Goal: Information Seeking & Learning: Find contact information

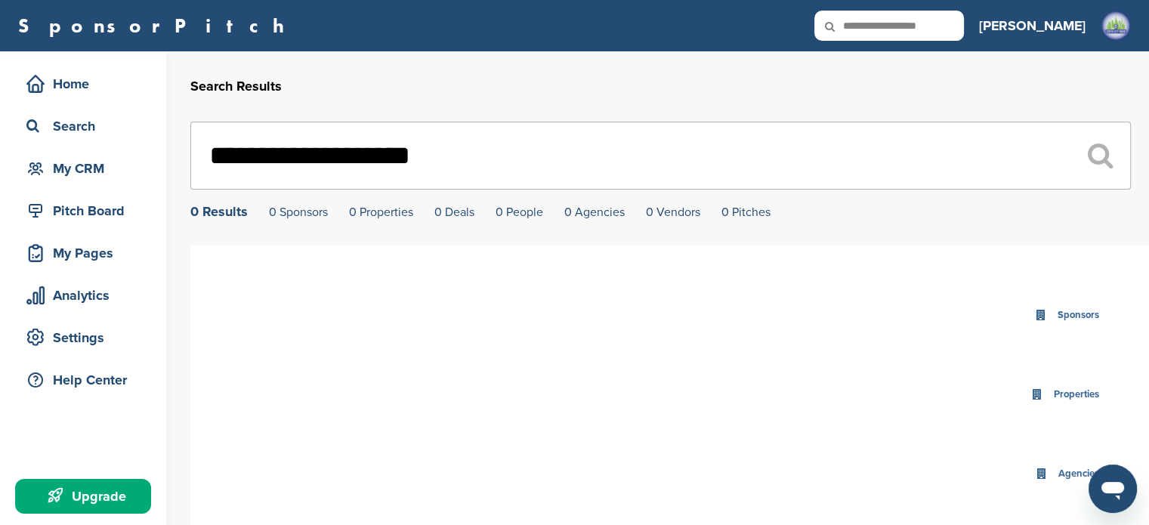
drag, startPoint x: 457, startPoint y: 172, endPoint x: 131, endPoint y: 146, distance: 326.5
click at [131, 146] on div "**********" at bounding box center [574, 434] width 1149 height 766
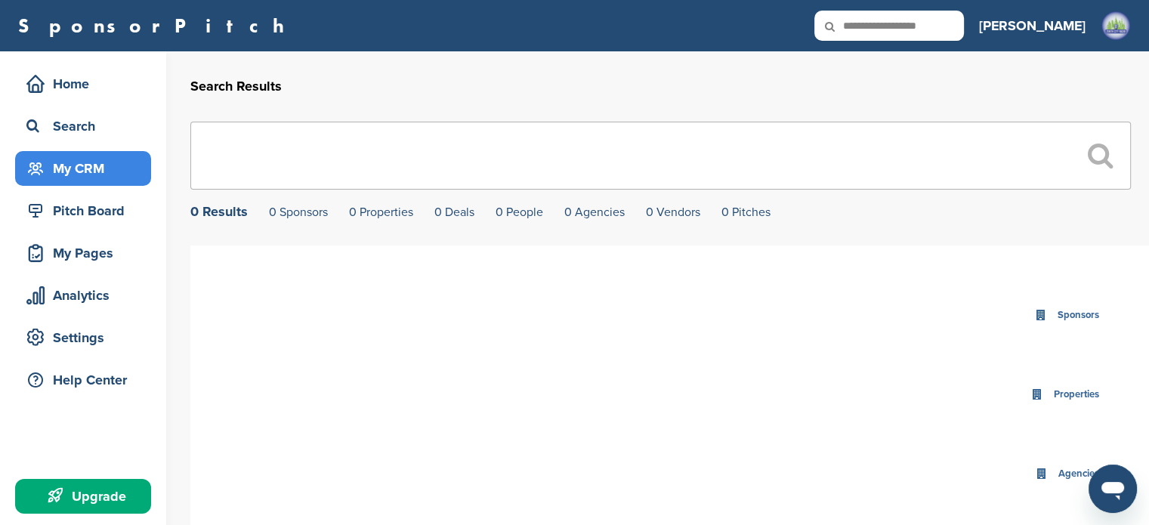
click at [91, 171] on div "My CRM" at bounding box center [87, 168] width 128 height 27
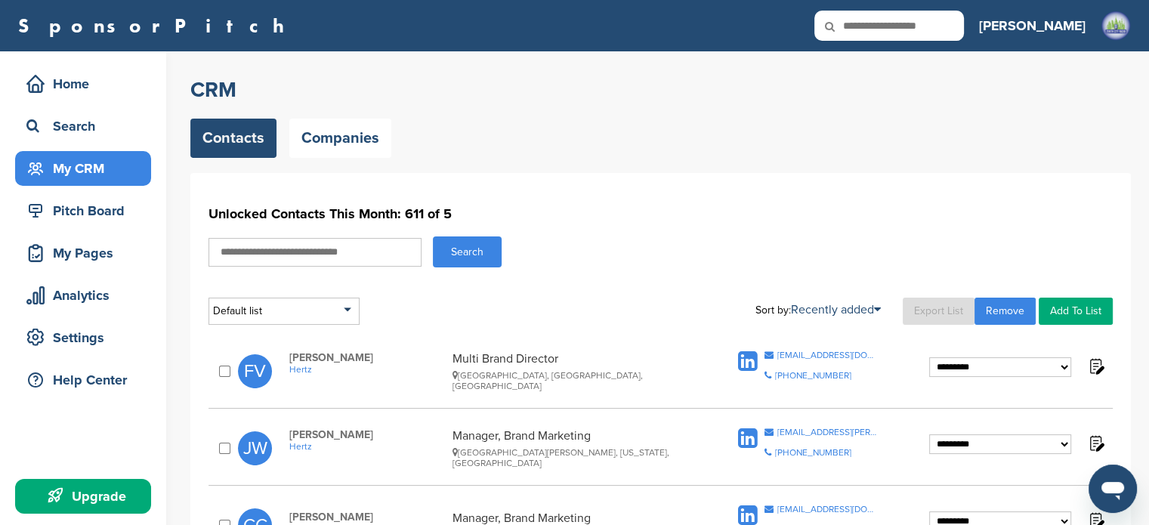
click at [302, 253] on input "text" at bounding box center [314, 252] width 213 height 29
type input "******"
click at [433, 236] on button "Search" at bounding box center [467, 251] width 69 height 31
click at [452, 239] on button "Search" at bounding box center [467, 251] width 69 height 31
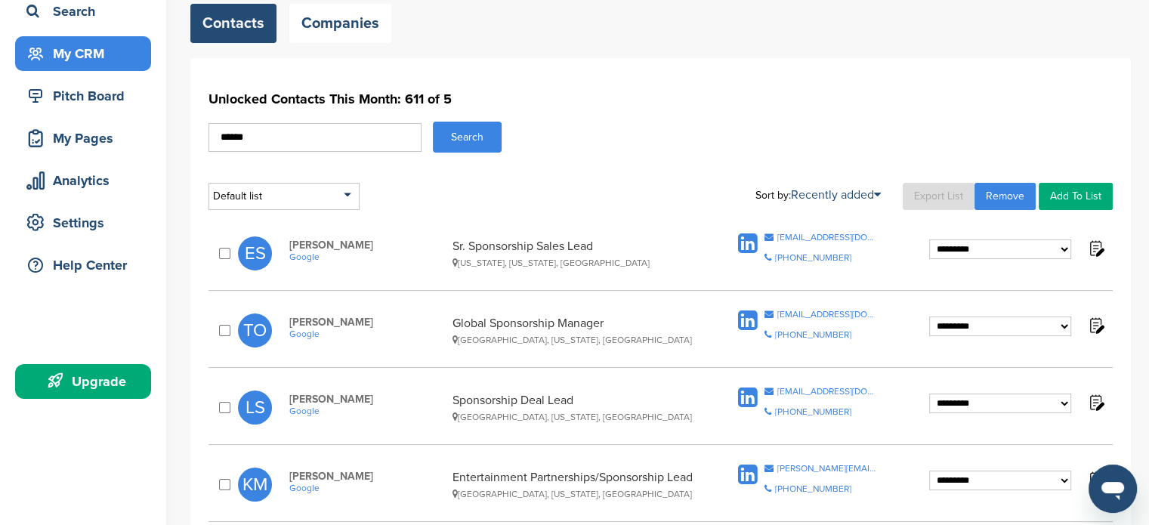
scroll to position [227, 0]
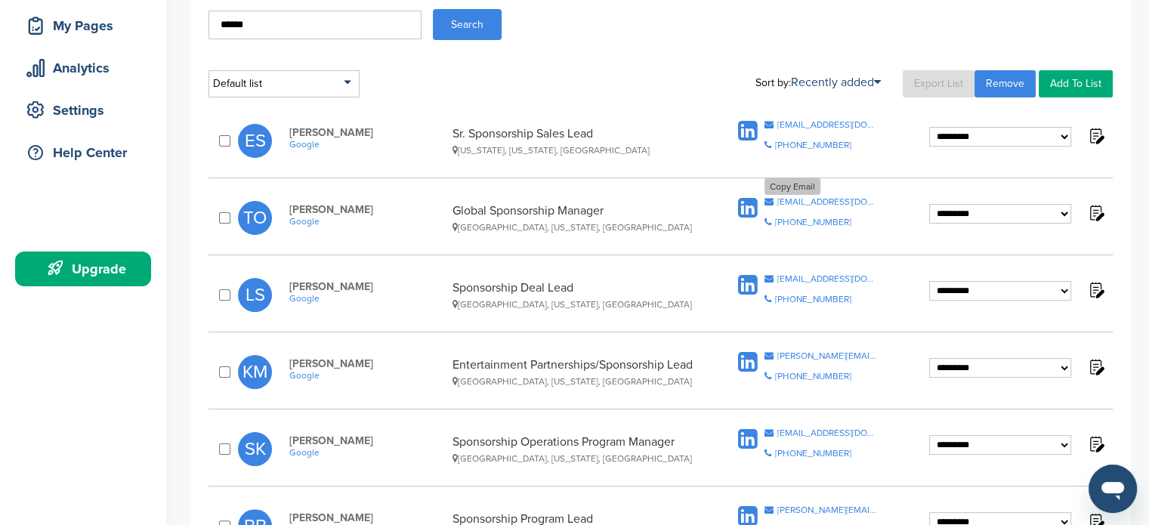
click at [793, 202] on div "travisohara@google.com" at bounding box center [827, 201] width 100 height 9
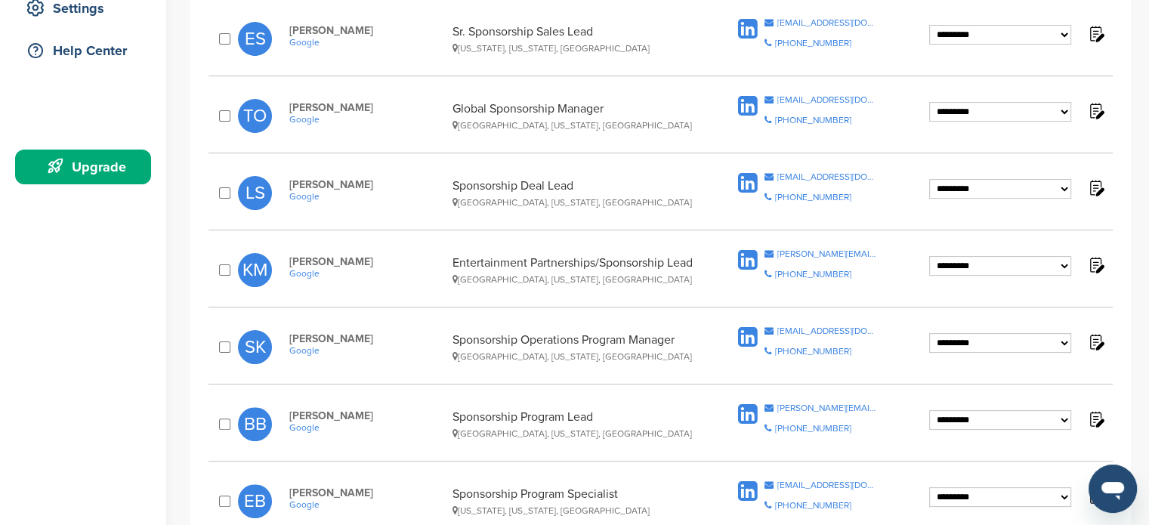
scroll to position [300, 0]
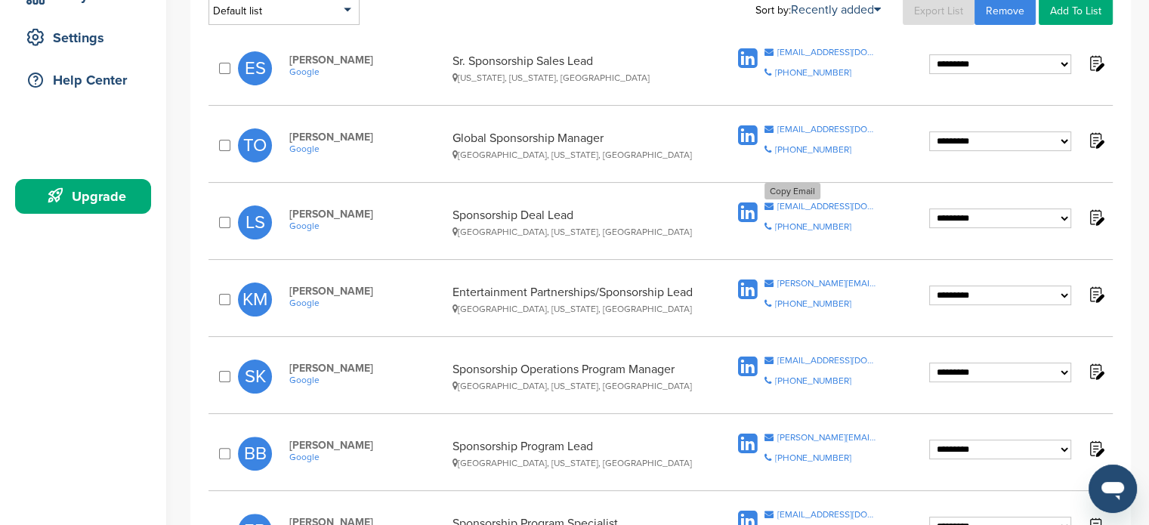
click at [803, 202] on div "lschak@google.com" at bounding box center [827, 206] width 100 height 9
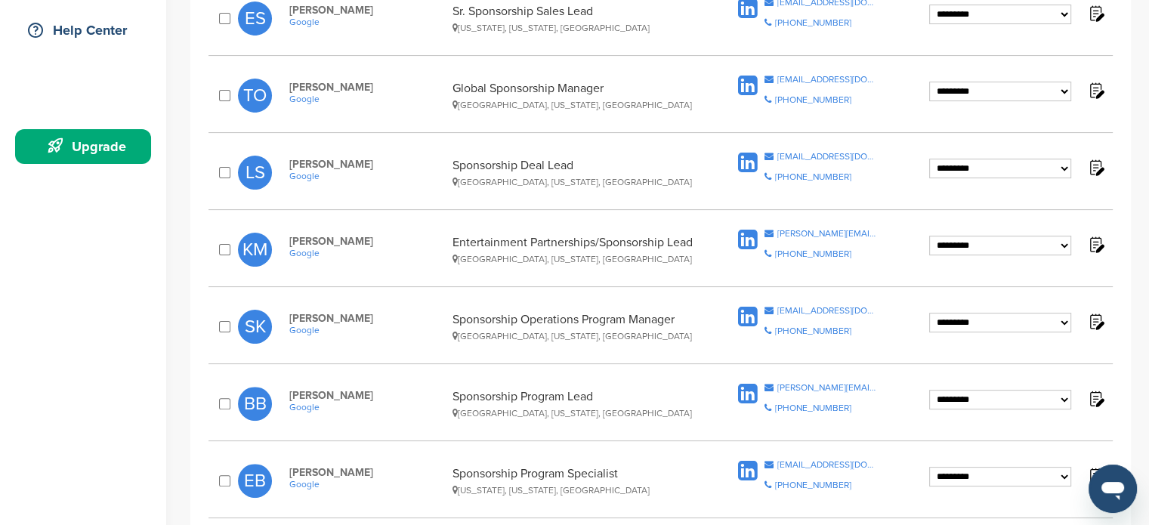
scroll to position [384, 0]
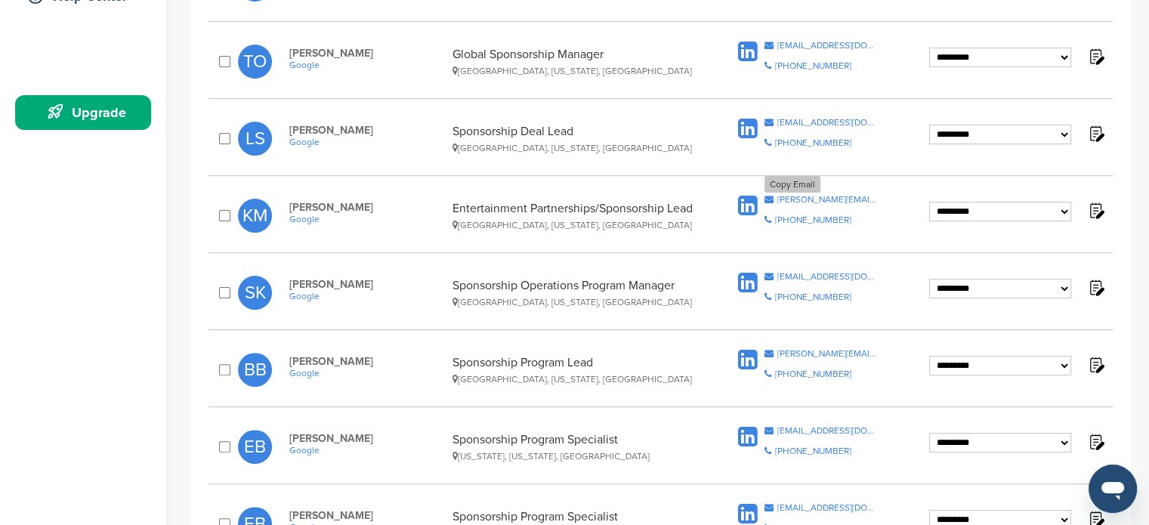
click at [813, 200] on div "kelia@google.com" at bounding box center [827, 199] width 100 height 9
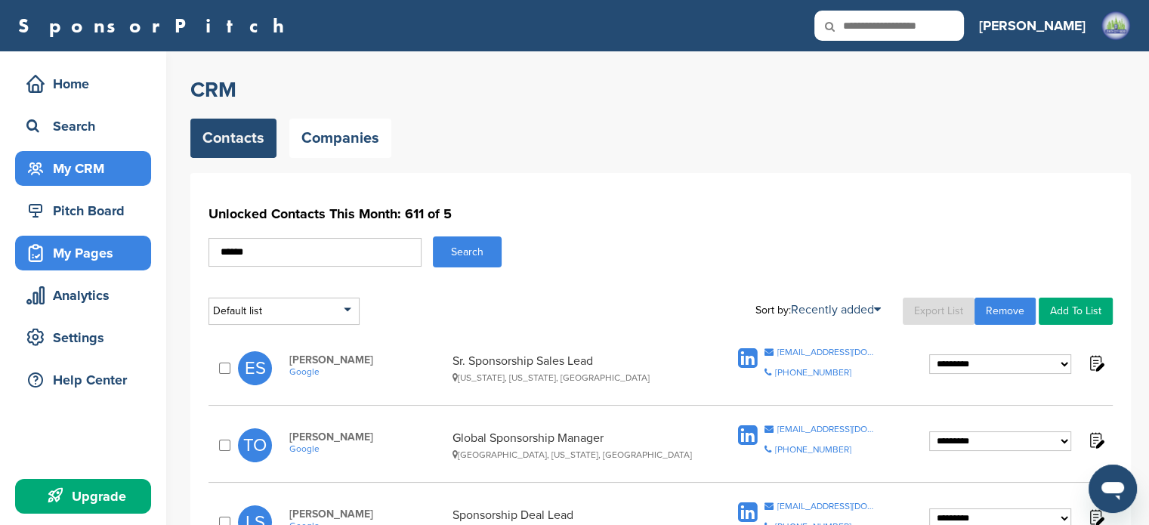
drag, startPoint x: 310, startPoint y: 256, endPoint x: 60, endPoint y: 254, distance: 250.0
type input "******"
click at [461, 245] on button "Search" at bounding box center [467, 251] width 69 height 31
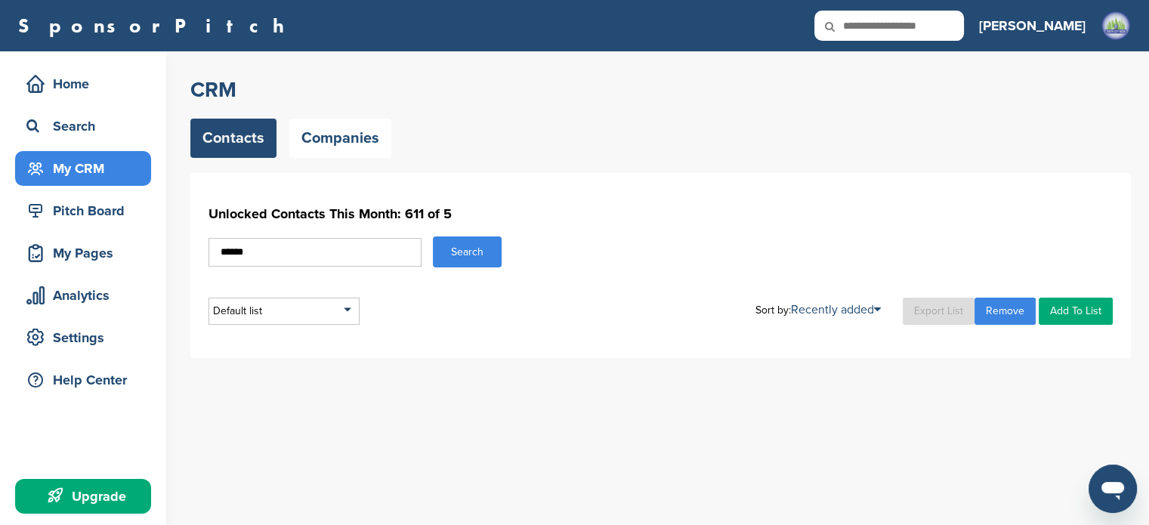
click at [349, 256] on input "******" at bounding box center [314, 252] width 213 height 29
type input "*"
type input "****"
click at [433, 236] on button "Search" at bounding box center [467, 251] width 69 height 31
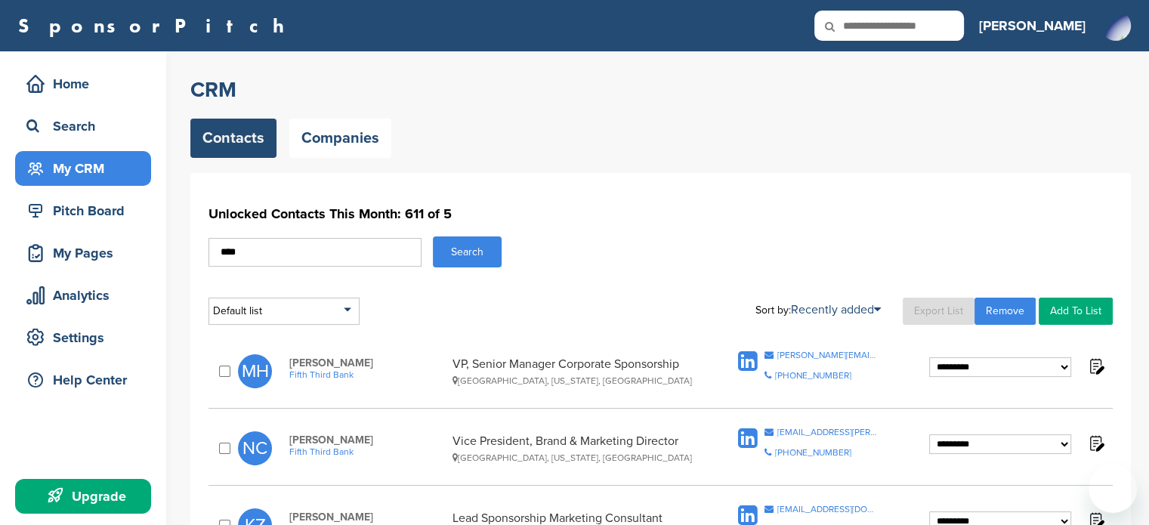
click at [471, 252] on button "Search" at bounding box center [467, 251] width 69 height 31
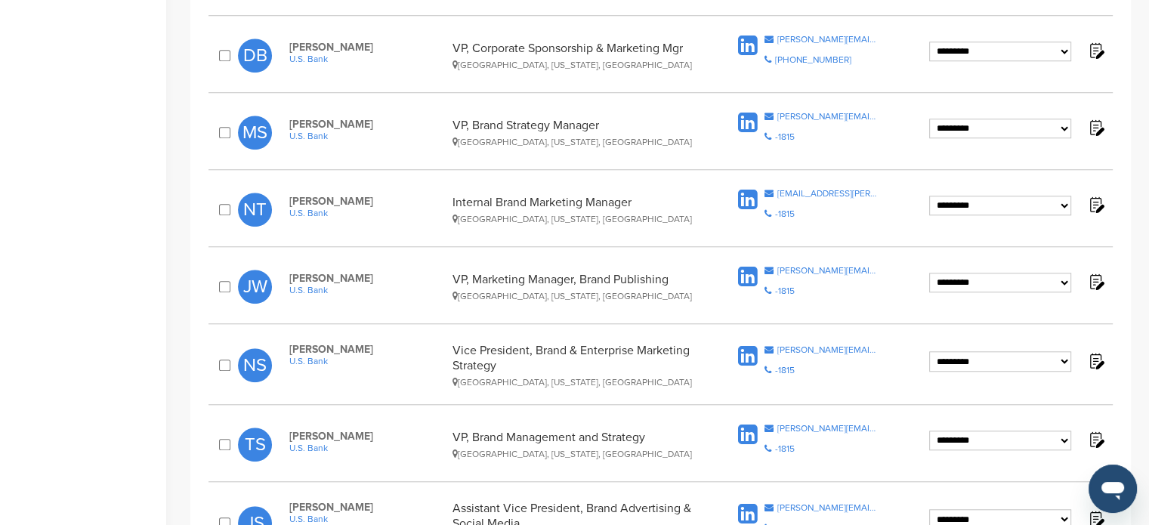
scroll to position [1395, 0]
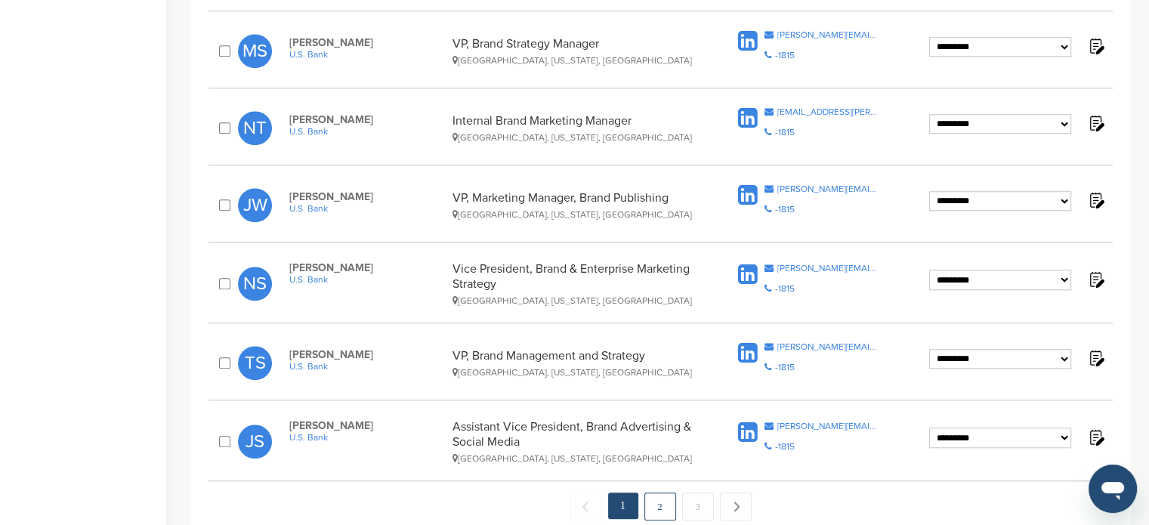
click at [653, 507] on link "2" at bounding box center [660, 506] width 32 height 28
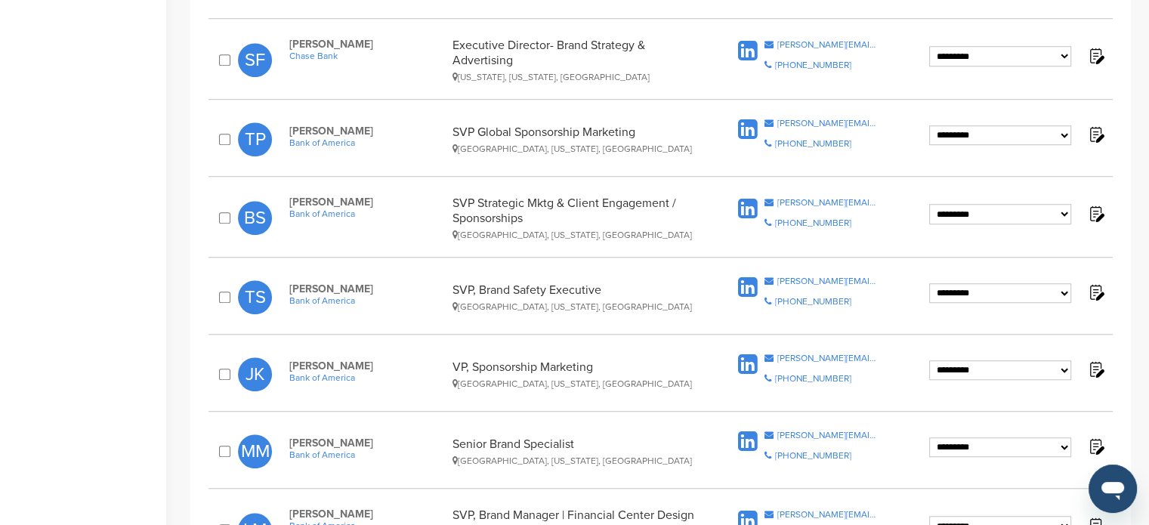
scroll to position [1122, 0]
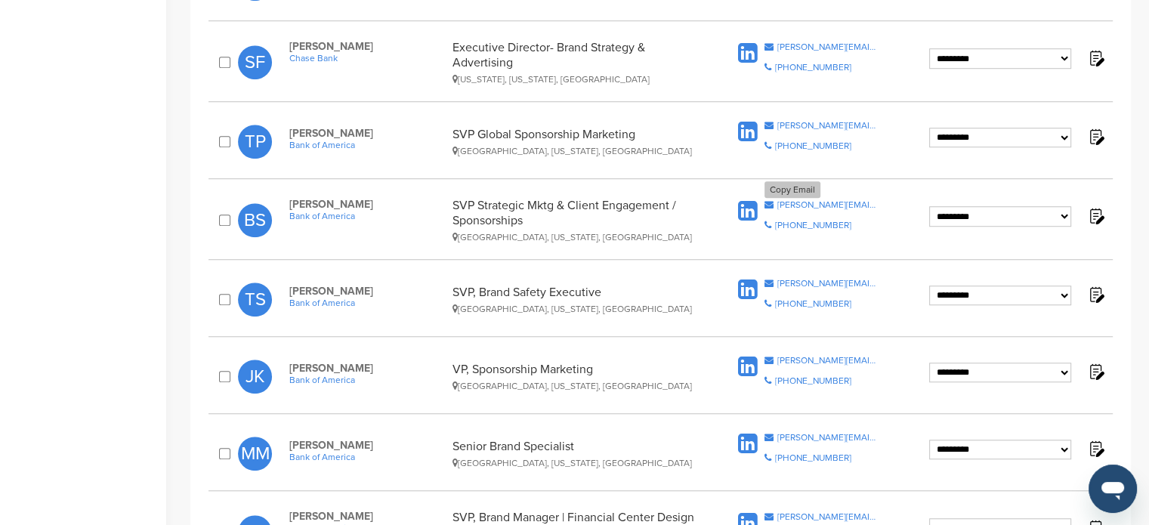
click at [824, 200] on div "brian.siegel@bofa.com" at bounding box center [827, 204] width 100 height 9
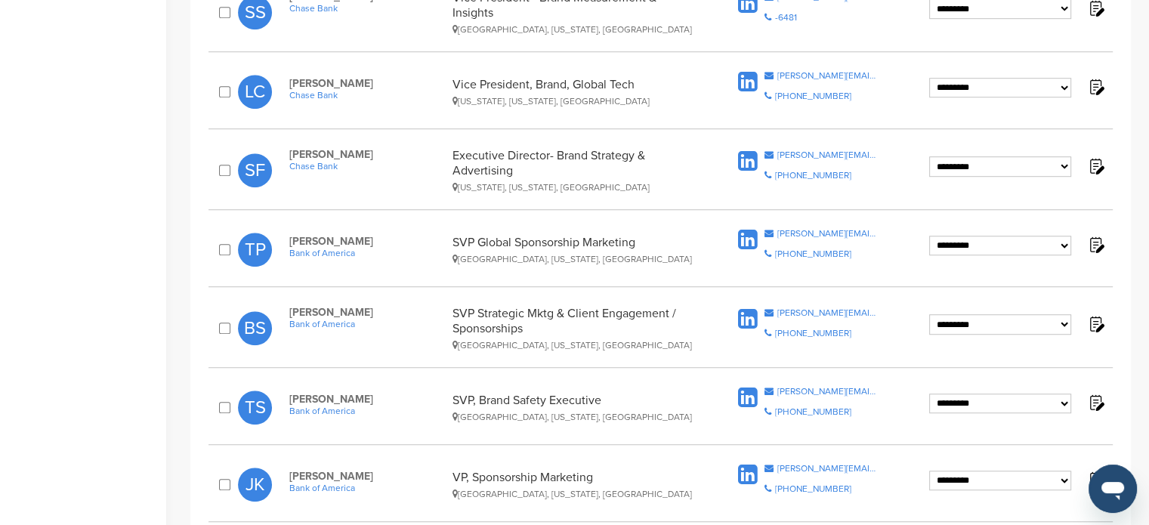
scroll to position [1003, 0]
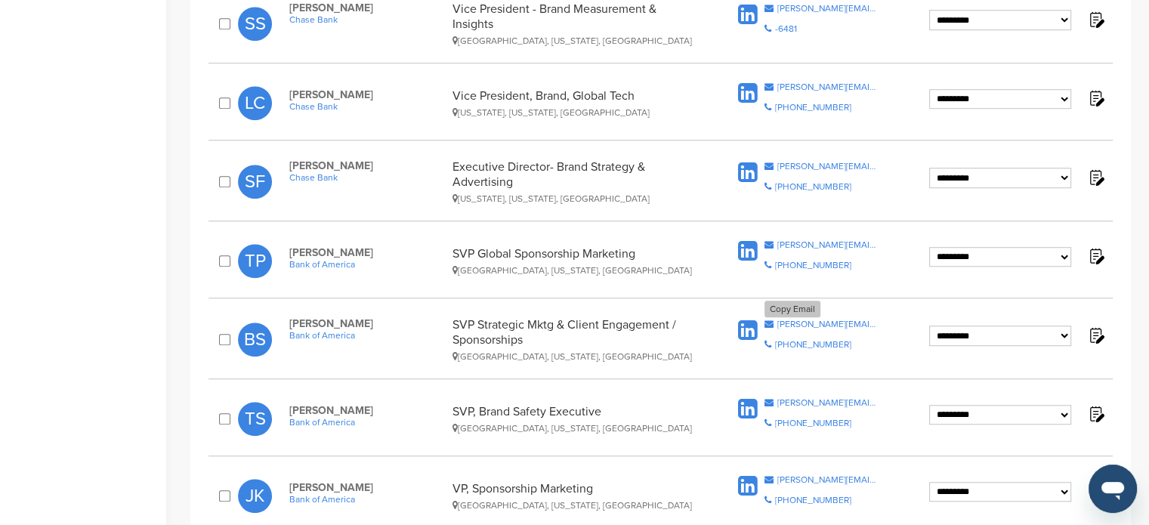
click at [824, 319] on div "brian.siegel@bofa.com" at bounding box center [827, 323] width 100 height 9
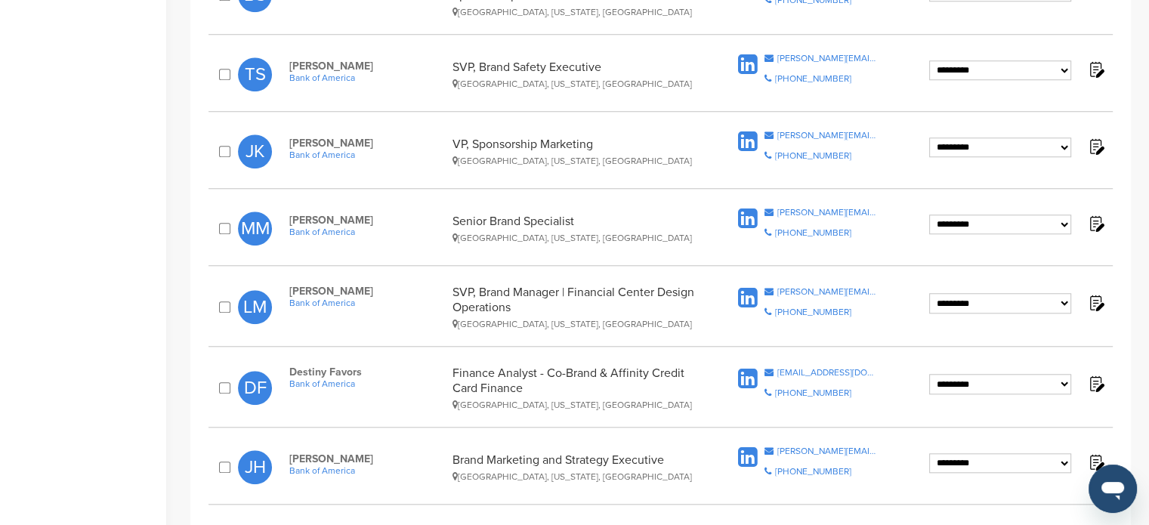
scroll to position [1349, 0]
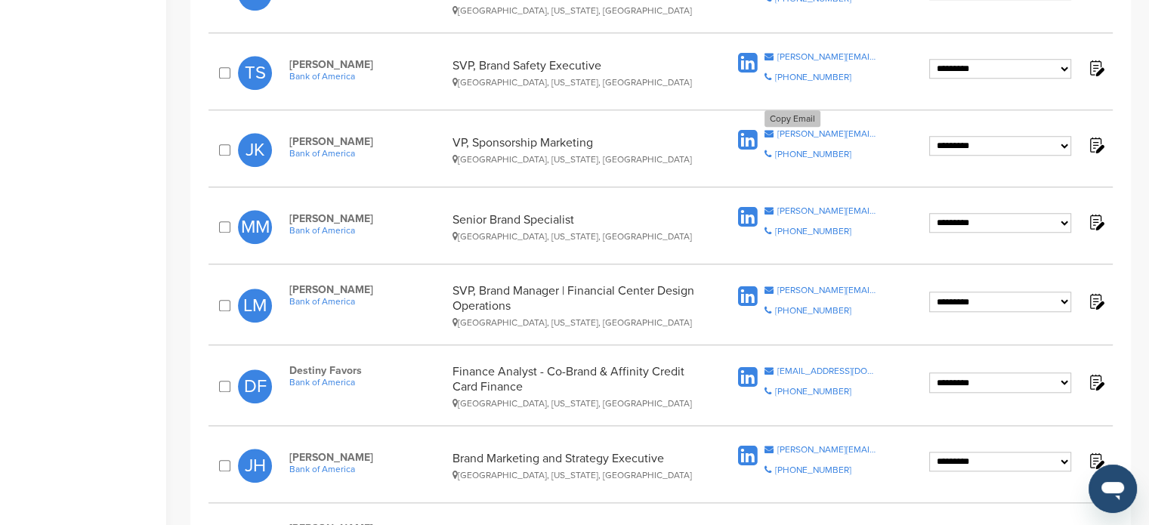
click at [785, 129] on div "j.king@bofa.com" at bounding box center [827, 133] width 100 height 9
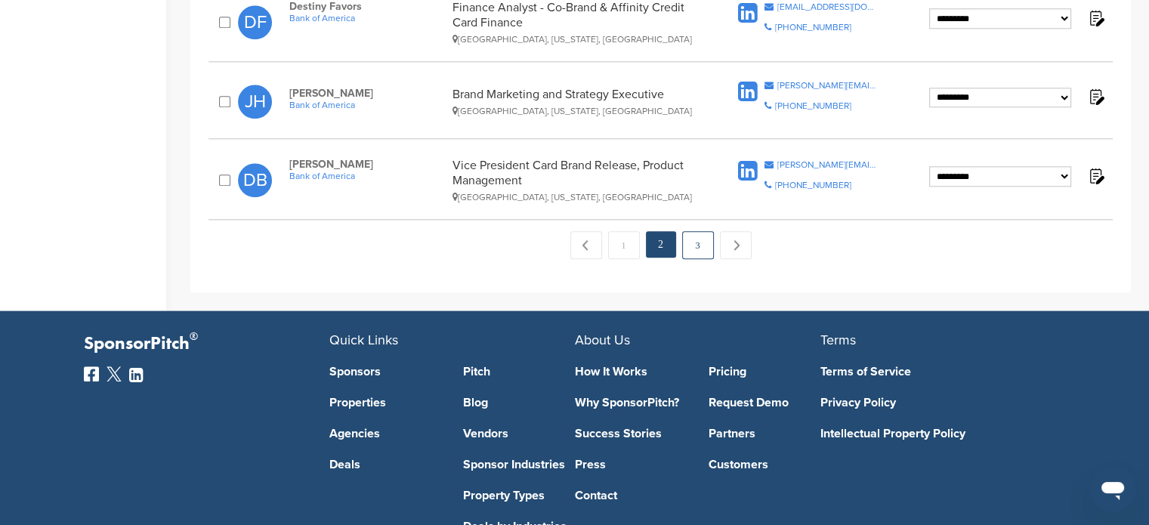
scroll to position [1714, 0]
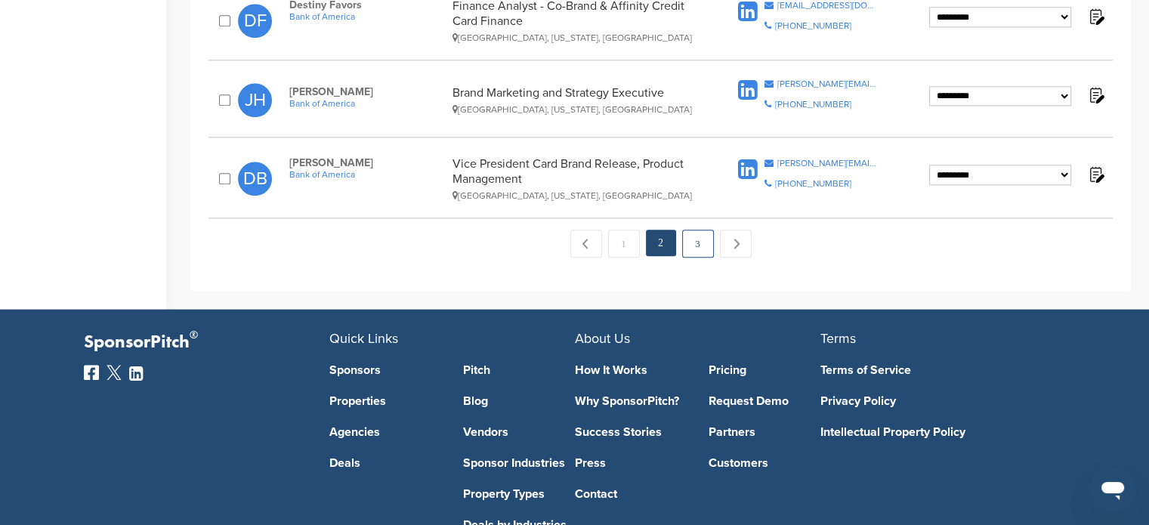
click at [697, 230] on link "3" at bounding box center [698, 244] width 32 height 28
click at [688, 232] on link "3" at bounding box center [698, 244] width 32 height 28
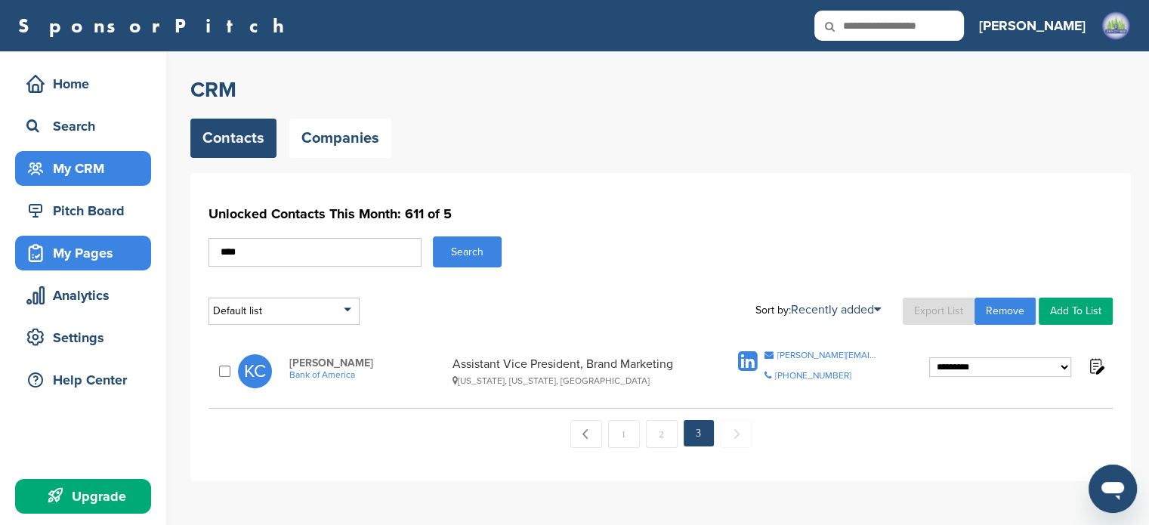
drag, startPoint x: 291, startPoint y: 260, endPoint x: 103, endPoint y: 262, distance: 188.0
click at [103, 267] on div "Home Search My CRM Pitch Board My Pages Analytics Settings Help Center Upgrade …" at bounding box center [574, 293] width 1149 height 485
type input "***"
click at [433, 236] on button "Search" at bounding box center [467, 251] width 69 height 31
click at [447, 254] on button "Search" at bounding box center [467, 251] width 69 height 31
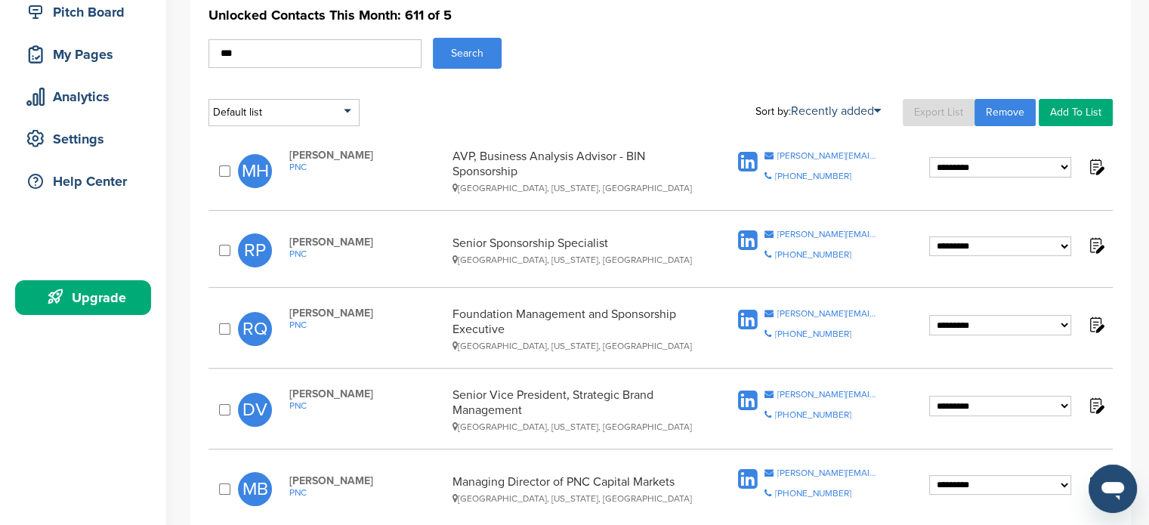
scroll to position [248, 0]
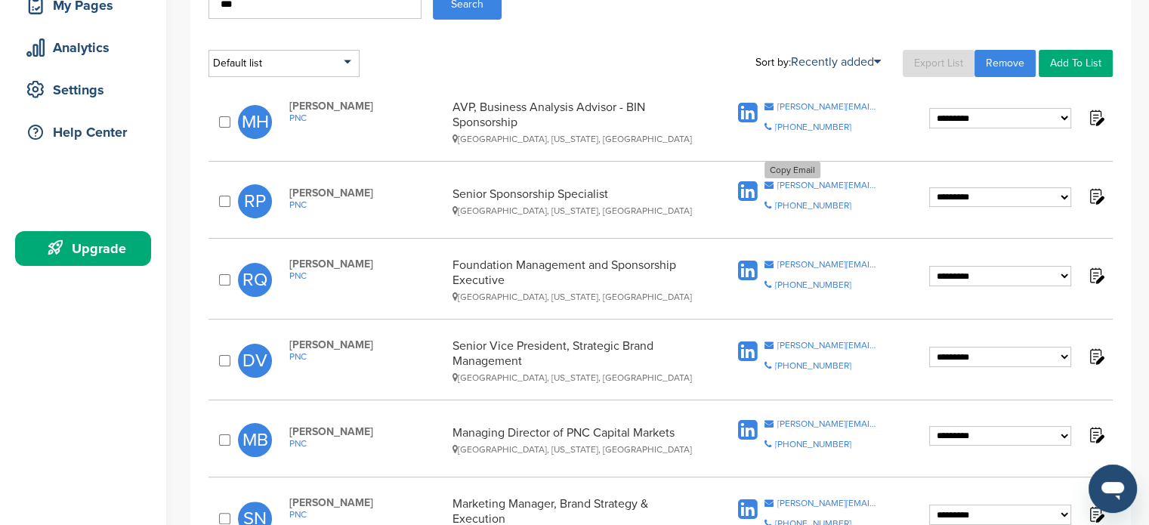
click at [828, 180] on div "renee.petrichevich@pnc.com" at bounding box center [827, 184] width 100 height 9
click at [831, 260] on div "rebecca.quinn-wolf@pnc.com" at bounding box center [827, 264] width 100 height 9
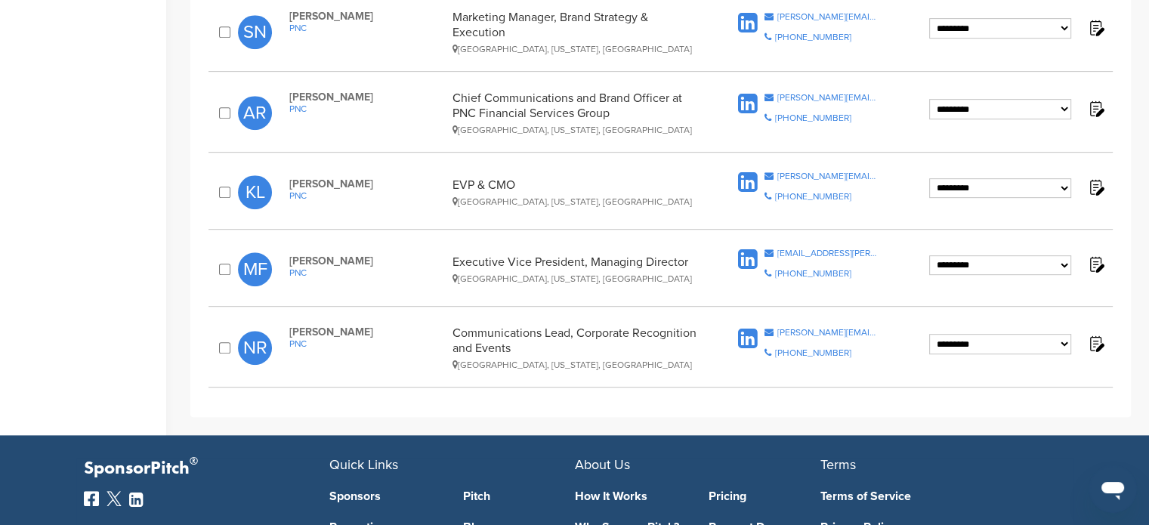
scroll to position [733, 0]
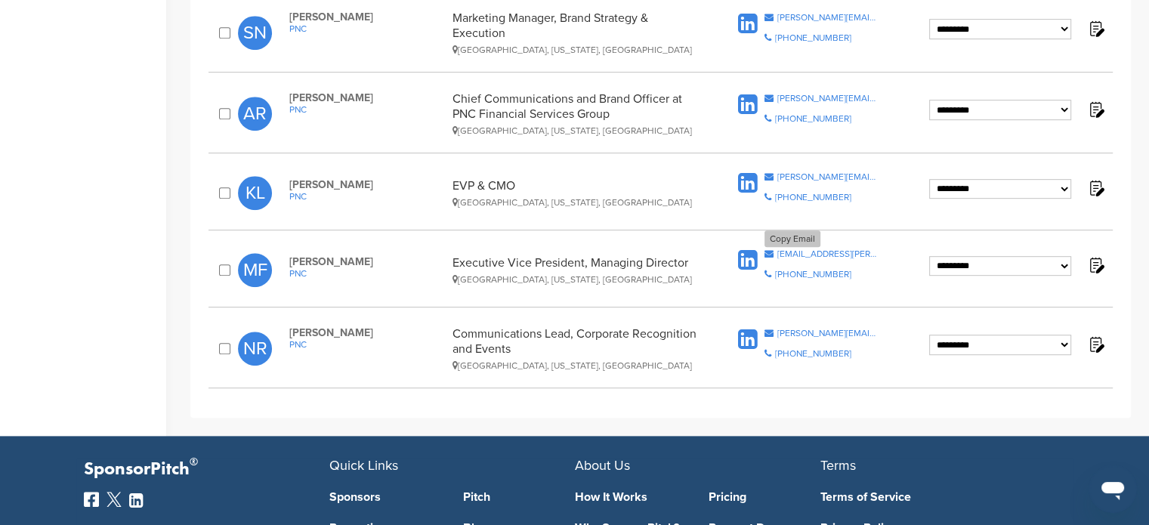
click at [831, 249] on div "mark.falcione@pnc.com" at bounding box center [827, 253] width 100 height 9
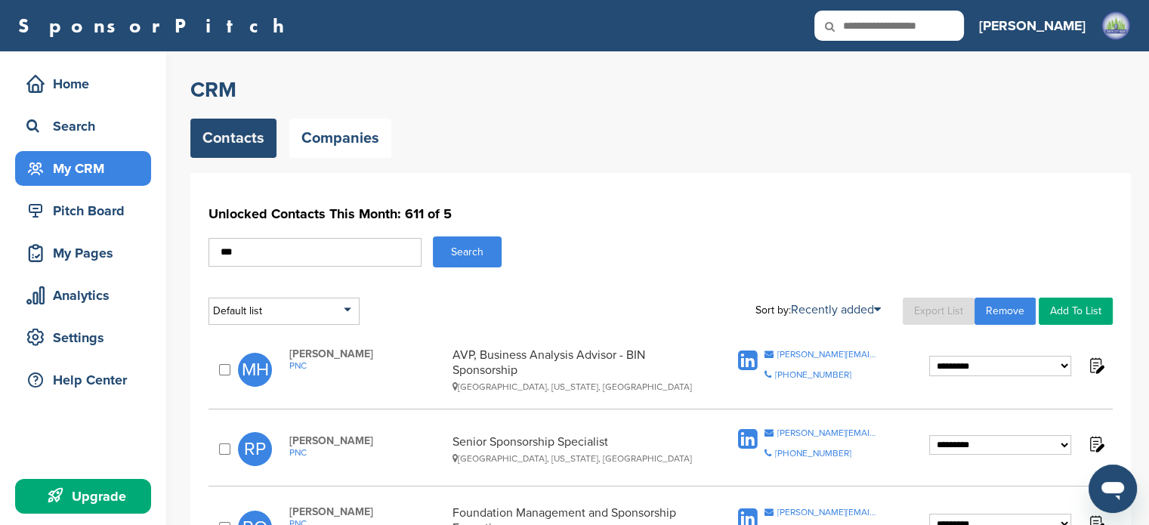
click at [88, 178] on div "My CRM" at bounding box center [87, 168] width 128 height 27
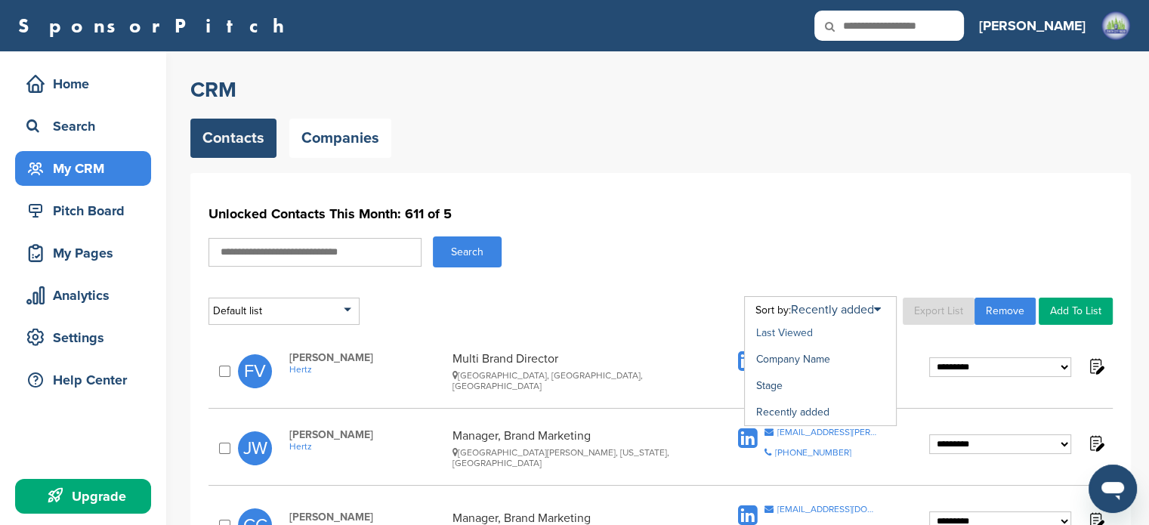
scroll to position [1773, 0]
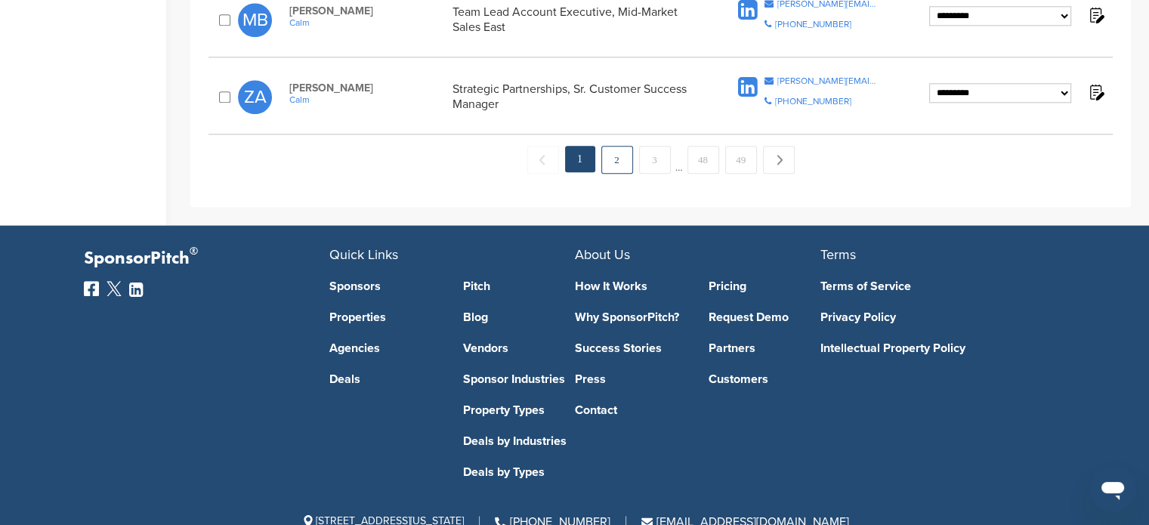
click at [612, 146] on link "2" at bounding box center [617, 160] width 32 height 28
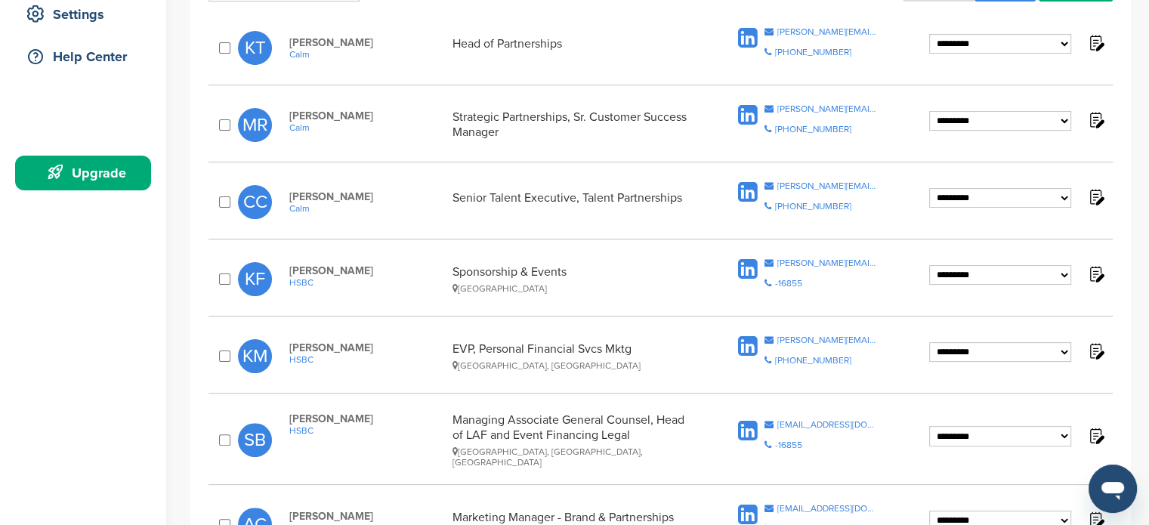
scroll to position [1790, 0]
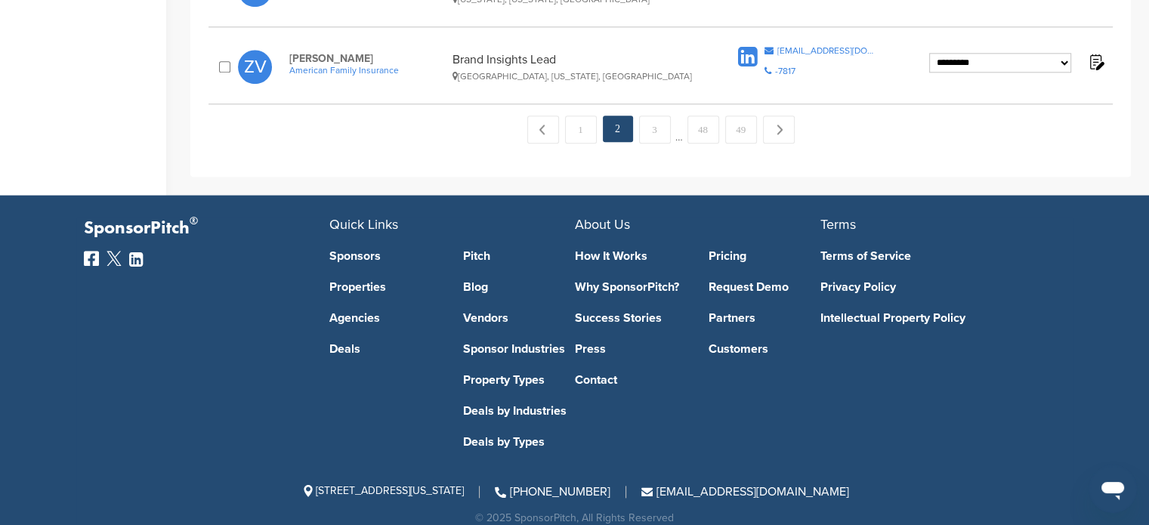
click at [678, 116] on span "…" at bounding box center [679, 129] width 8 height 27
click at [661, 120] on link "3" at bounding box center [655, 130] width 32 height 28
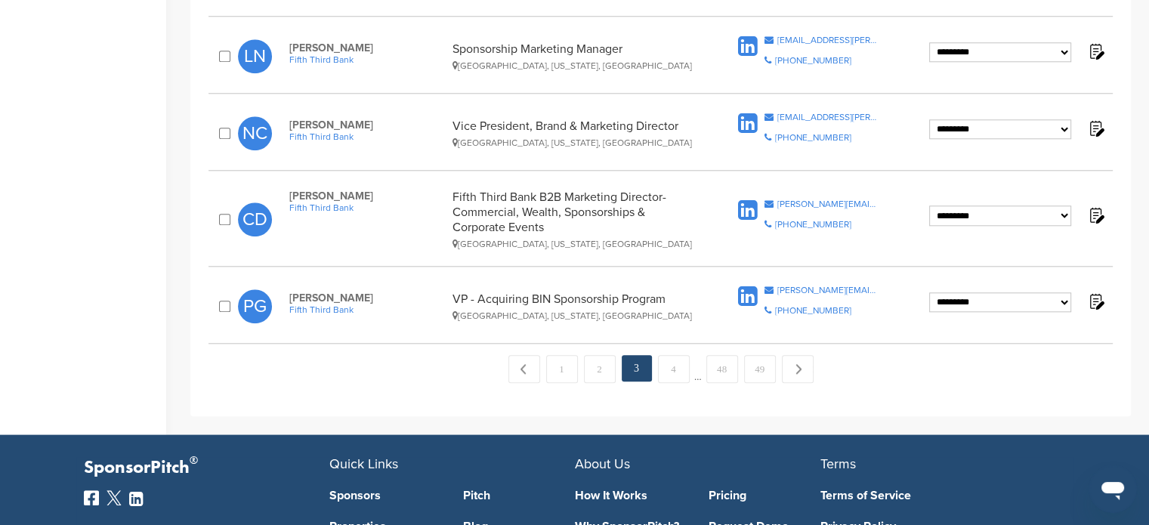
scroll to position [1802, 0]
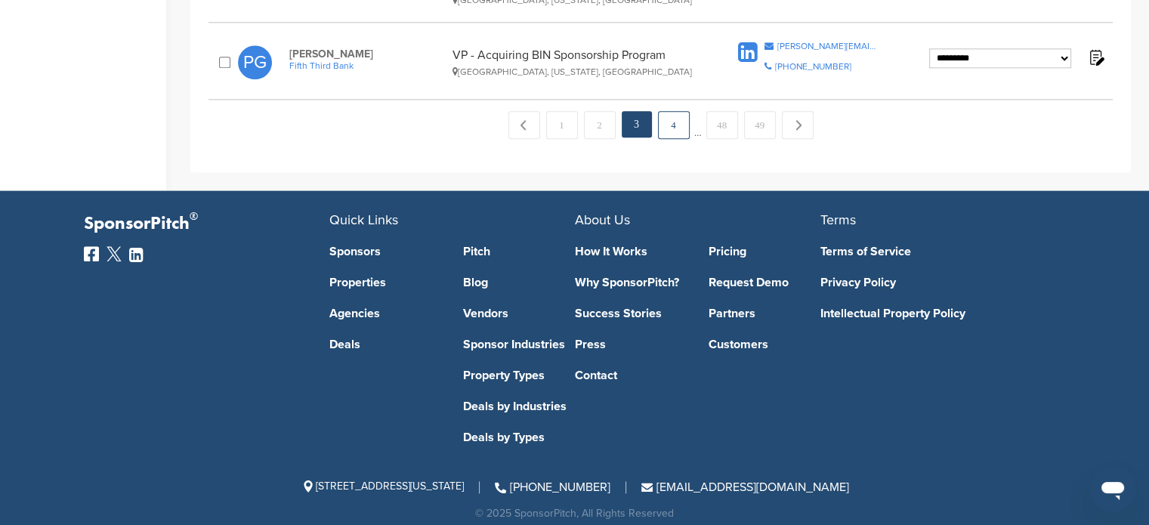
click at [665, 111] on link "4" at bounding box center [674, 125] width 32 height 28
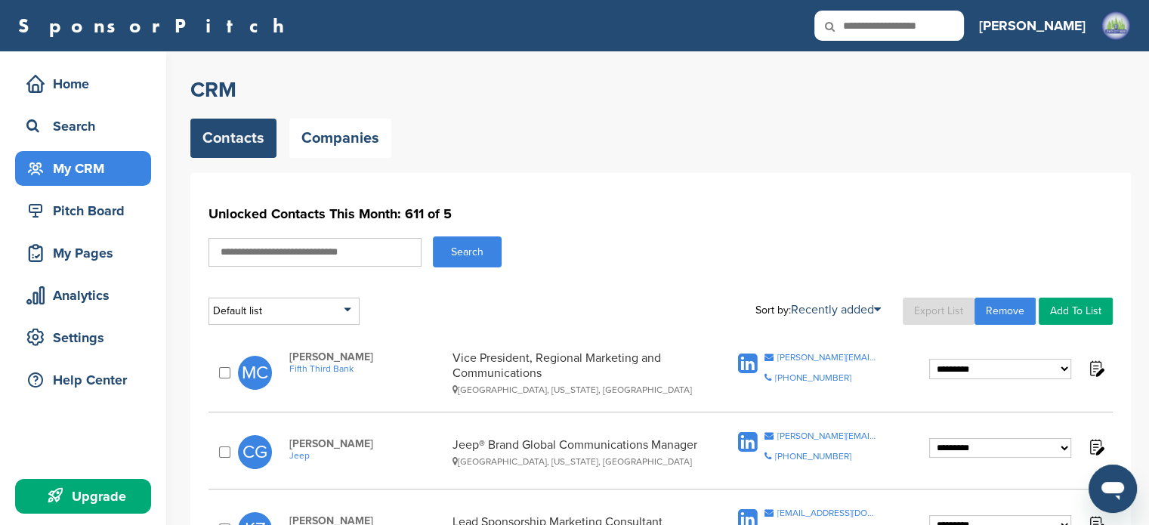
click at [344, 248] on input "text" at bounding box center [314, 252] width 213 height 29
type input "******"
click at [463, 250] on button "Search" at bounding box center [467, 251] width 69 height 31
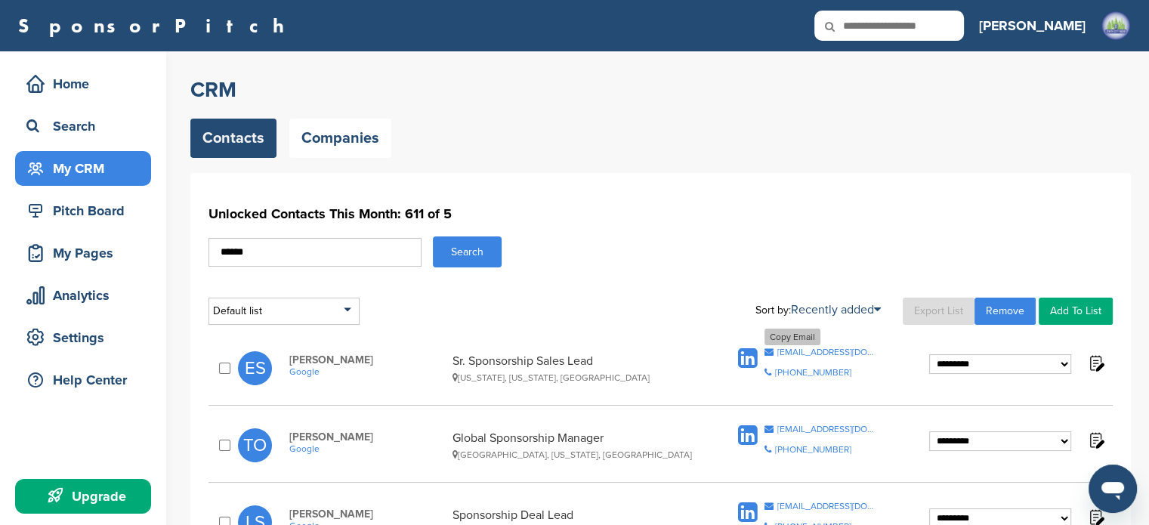
click at [831, 347] on div "[EMAIL_ADDRESS][DOMAIN_NAME]" at bounding box center [827, 351] width 100 height 9
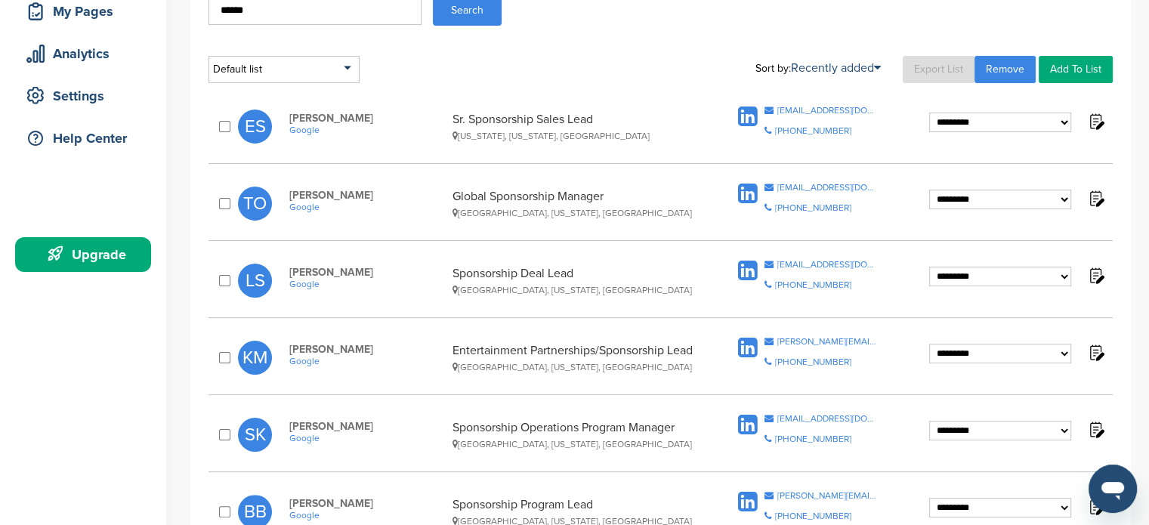
scroll to position [257, 0]
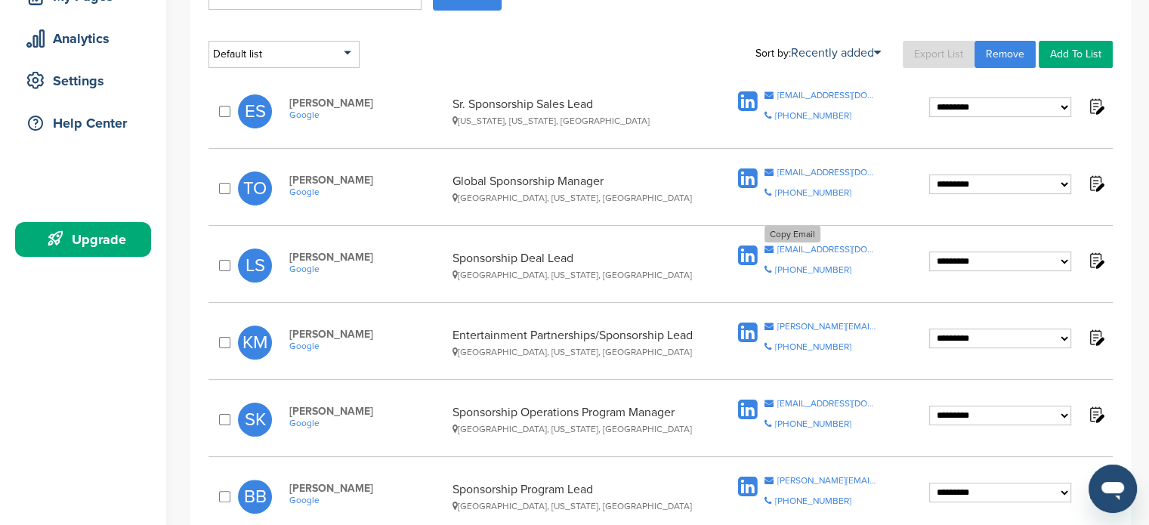
click at [809, 251] on div "[EMAIL_ADDRESS][DOMAIN_NAME]" at bounding box center [827, 249] width 100 height 9
click at [802, 322] on div "[PERSON_NAME][EMAIL_ADDRESS][DOMAIN_NAME]" at bounding box center [827, 326] width 100 height 9
